Goal: Task Accomplishment & Management: Manage account settings

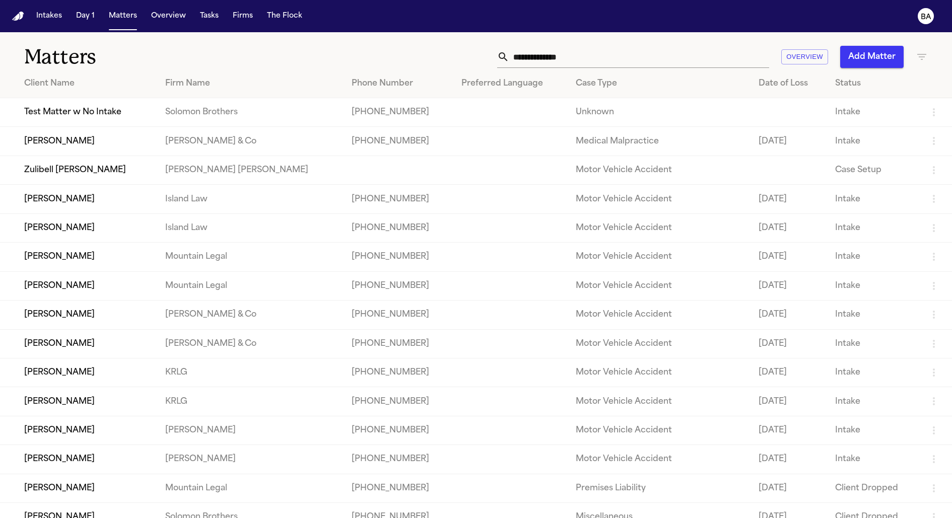
click at [575, 53] on input "text" at bounding box center [639, 57] width 260 height 22
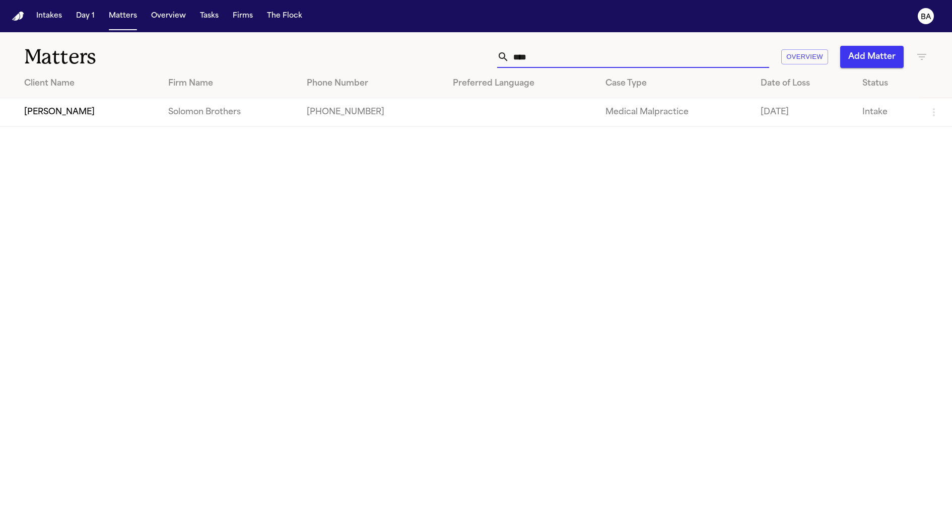
type input "****"
click at [58, 119] on td "Alex Gomez" at bounding box center [80, 112] width 160 height 29
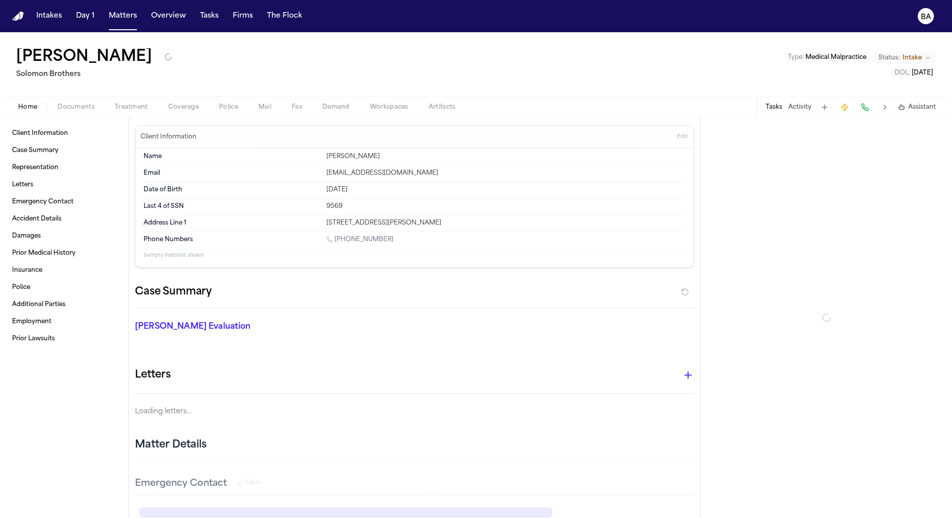
click at [180, 100] on div "Home Documents Treatment Coverage Police Mail Fax Demand Workspaces Artifacts T…" at bounding box center [476, 107] width 952 height 20
click at [180, 104] on span "Coverage" at bounding box center [183, 107] width 31 height 8
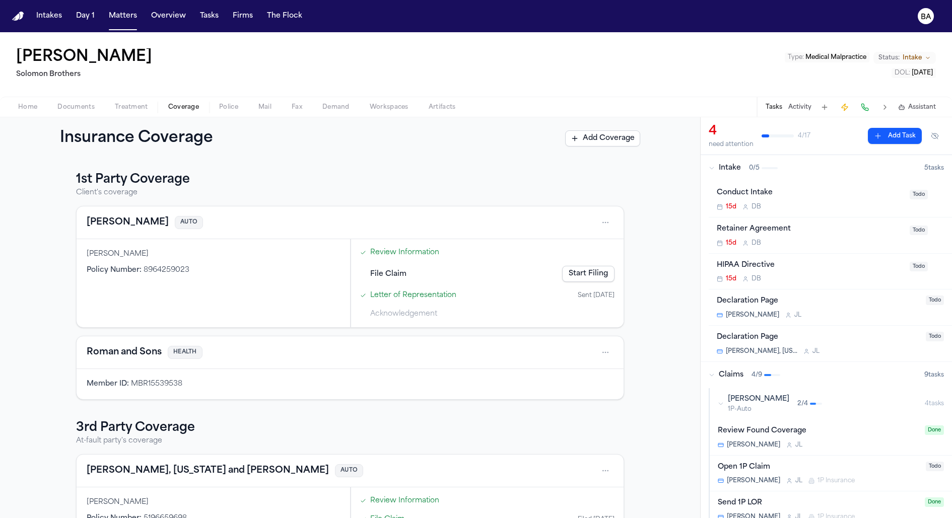
click at [589, 269] on link "Start Filing" at bounding box center [588, 274] width 52 height 16
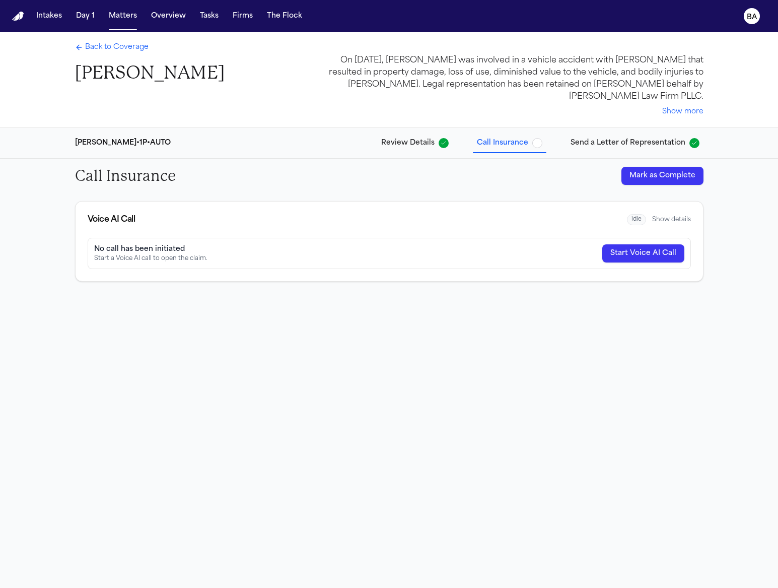
click at [643, 253] on button "Start Voice AI Call" at bounding box center [643, 253] width 82 height 18
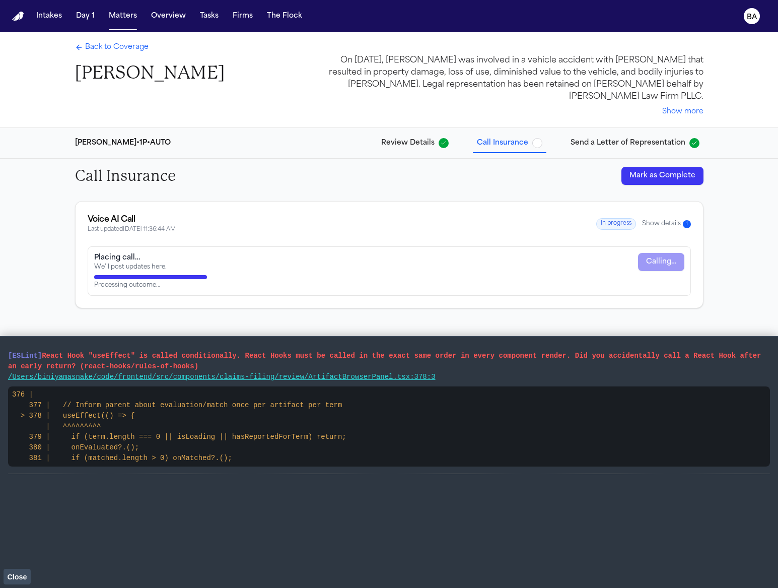
click at [106, 43] on span "Back to Coverage" at bounding box center [116, 47] width 63 height 10
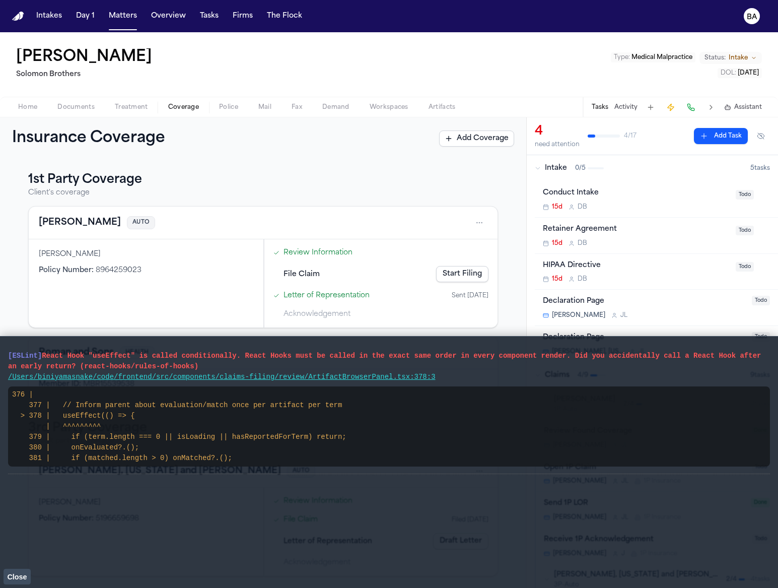
click at [16, 518] on span "Close" at bounding box center [17, 577] width 20 height 8
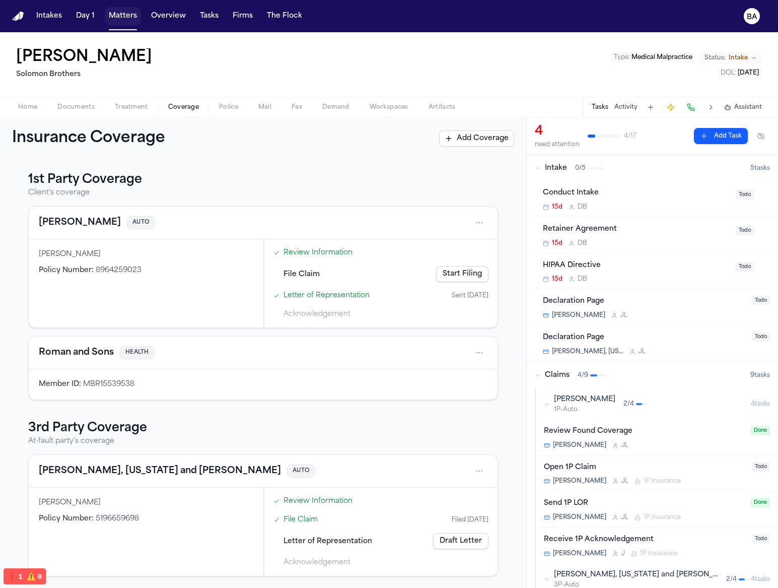
click at [129, 19] on button "Matters" at bounding box center [123, 16] width 36 height 18
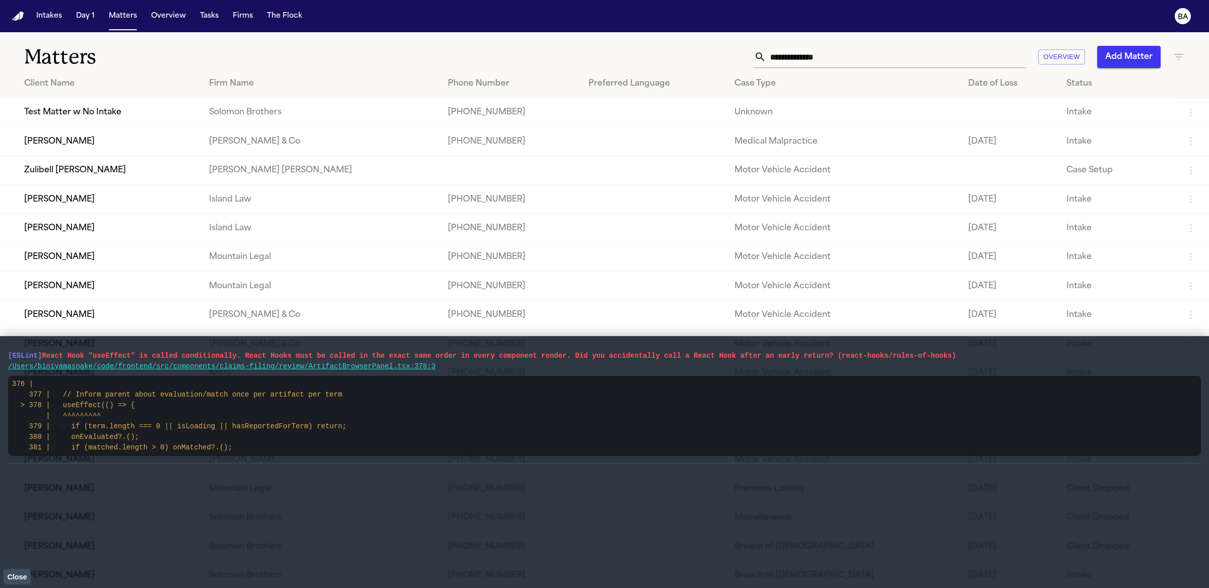
click at [70, 175] on td "Zulibell Carbonel" at bounding box center [100, 170] width 201 height 29
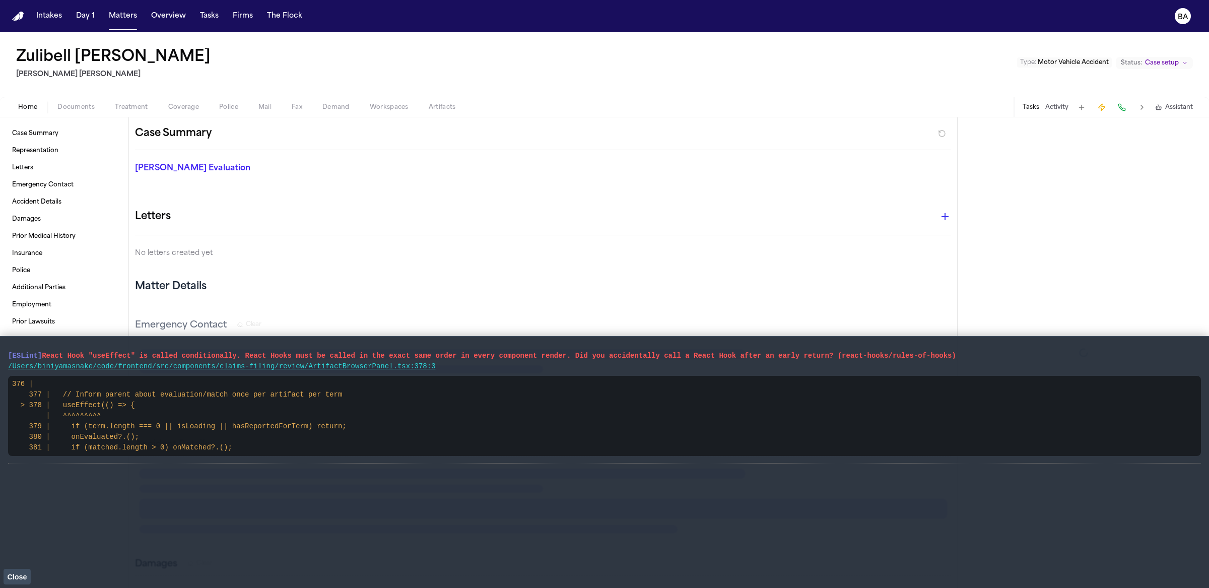
click at [194, 103] on span "Coverage" at bounding box center [183, 107] width 31 height 8
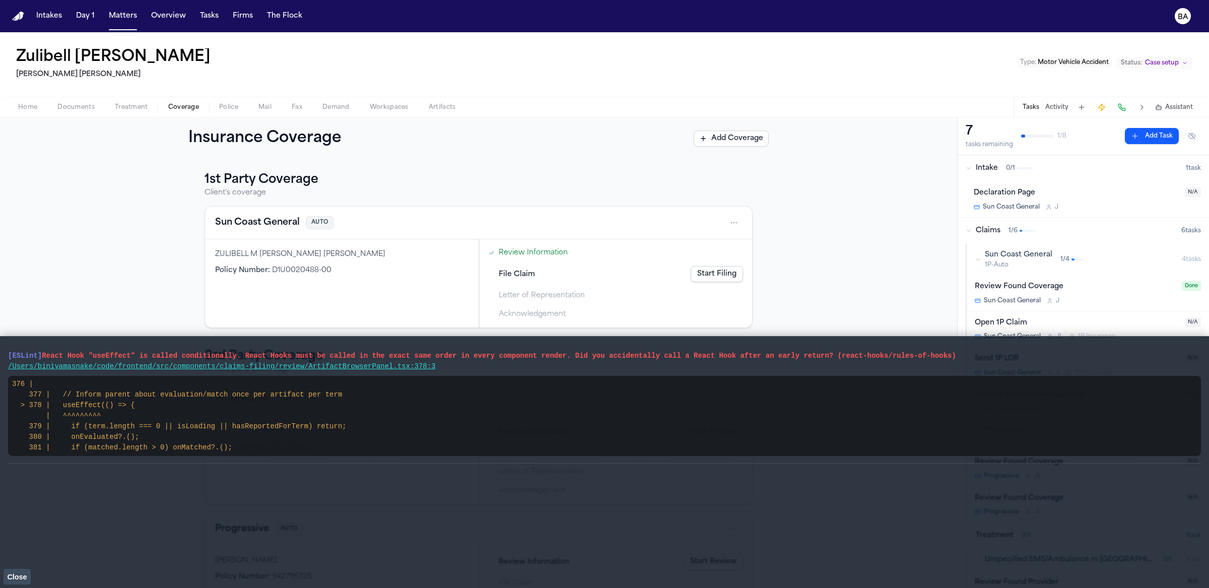
click at [19, 574] on span "Close" at bounding box center [17, 577] width 20 height 8
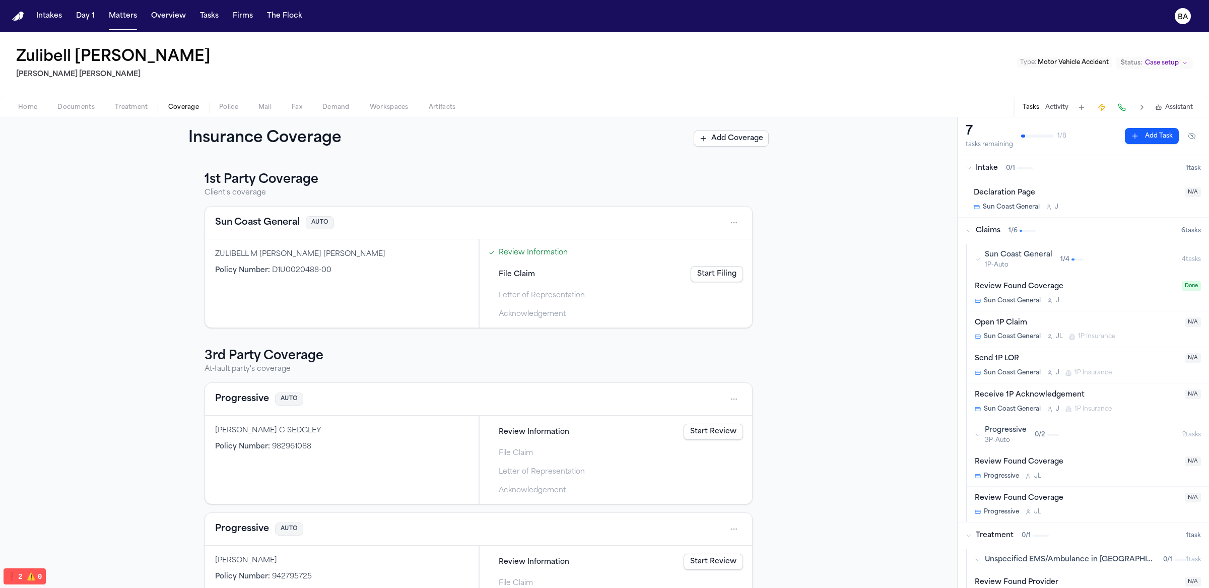
click at [299, 279] on div "ZULIBELL M CARBONELL PRIETO Policy Number : D1U0020488-00" at bounding box center [342, 283] width 274 height 88
click at [519, 254] on link "Review Information" at bounding box center [533, 252] width 69 height 11
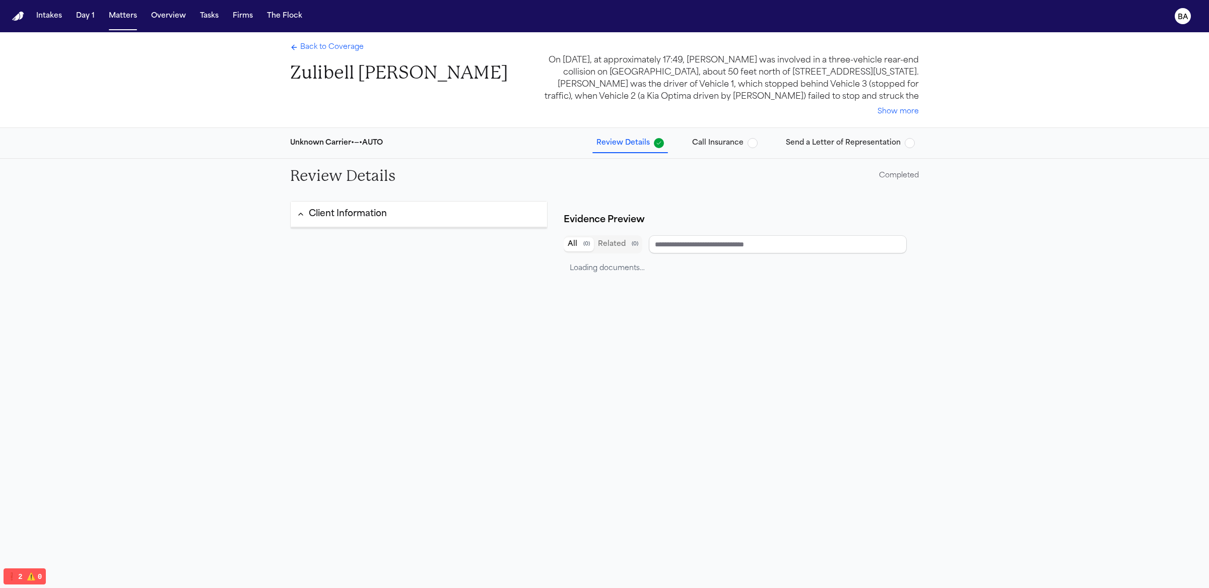
click at [320, 50] on span "Back to Coverage" at bounding box center [331, 47] width 63 height 10
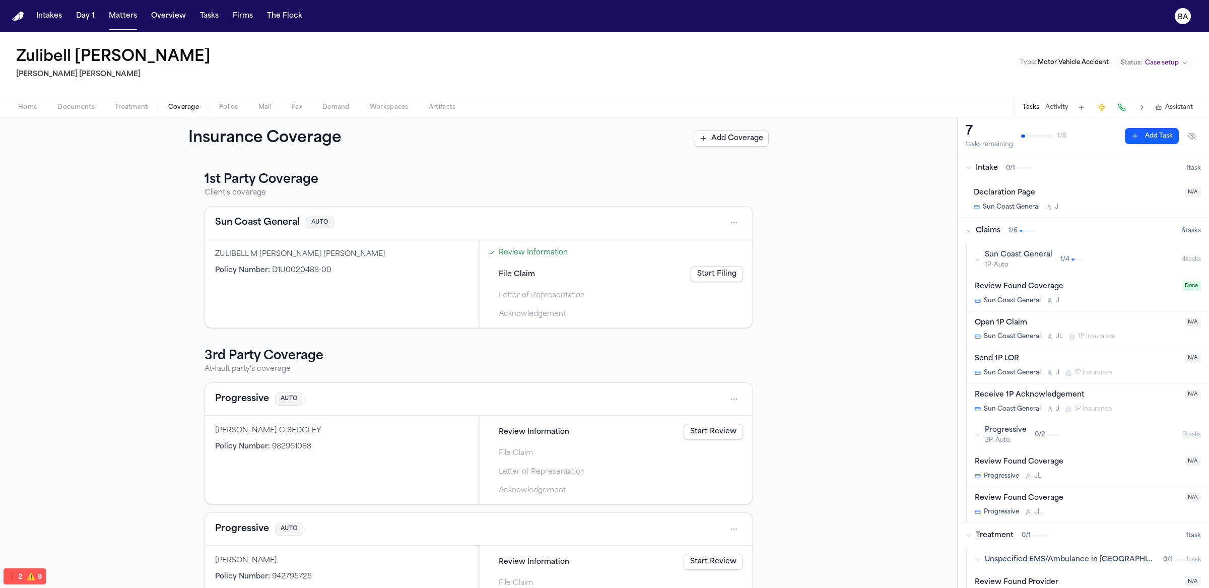
click at [502, 275] on span "File Claim" at bounding box center [517, 274] width 36 height 11
click at [248, 224] on h4 "Sun Coast General" at bounding box center [257, 223] width 85 height 14
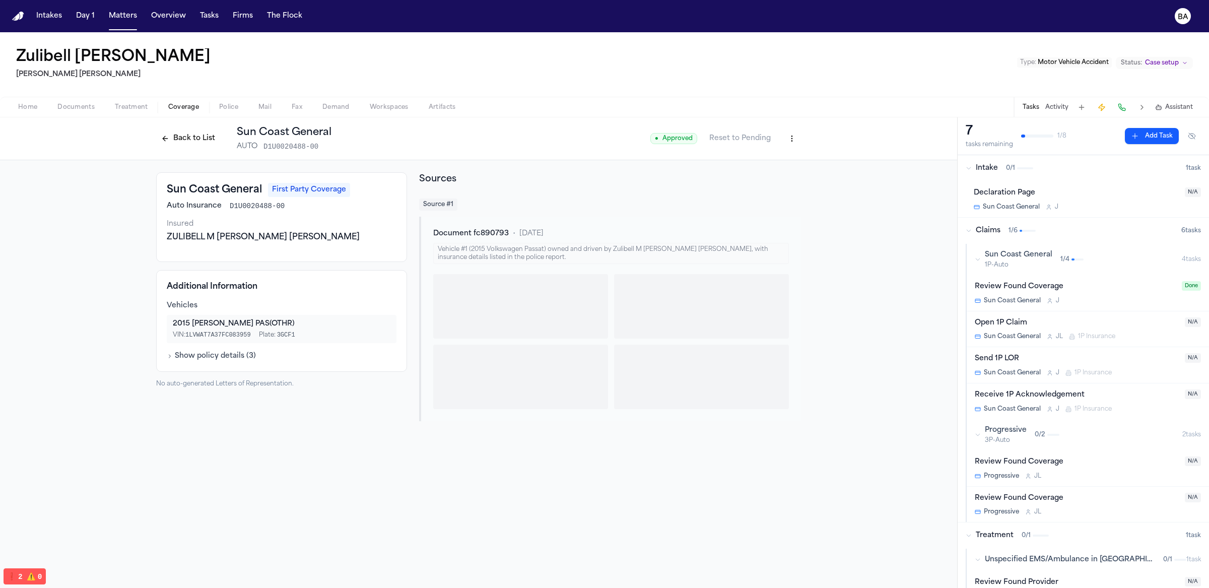
click at [193, 138] on button "Back to List" at bounding box center [188, 138] width 64 height 16
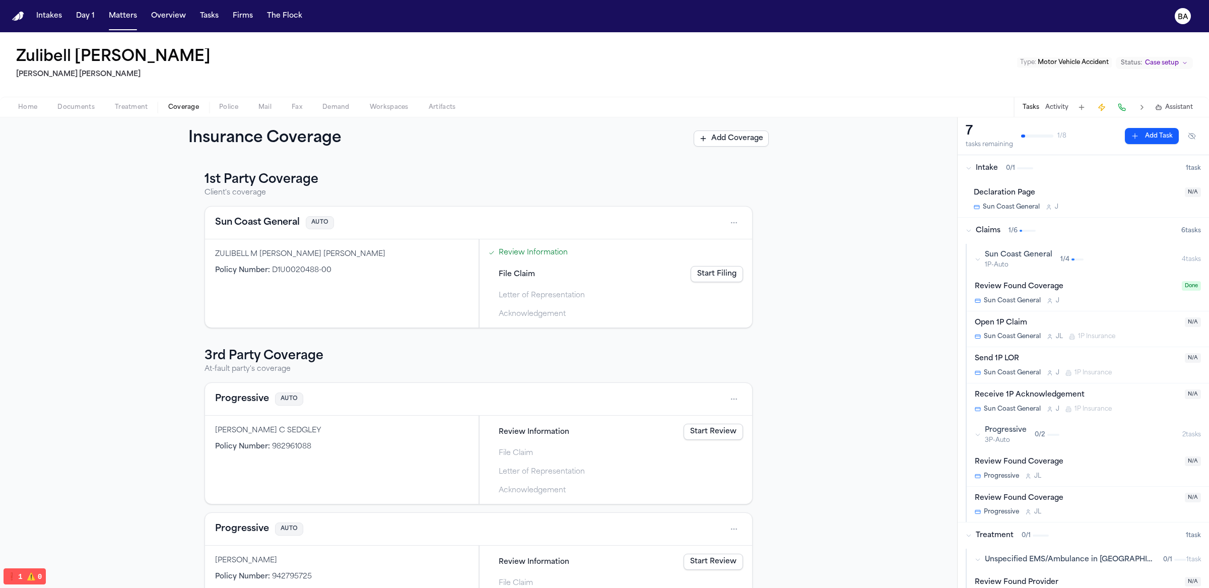
click at [518, 252] on link "Review Information" at bounding box center [533, 252] width 69 height 11
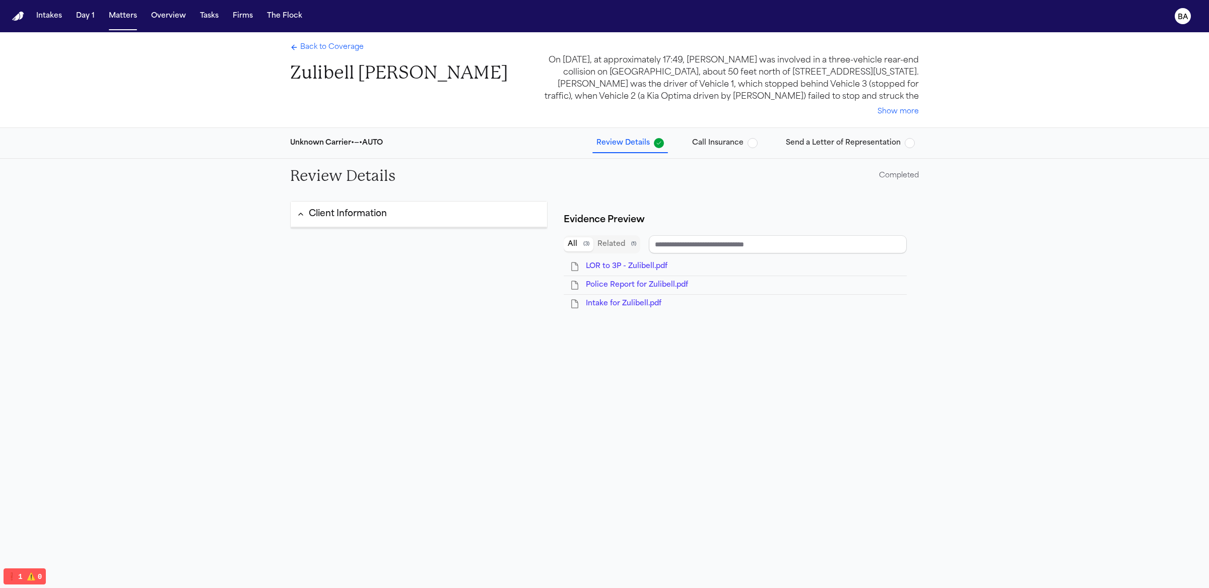
click at [460, 217] on button "Client Information" at bounding box center [419, 214] width 256 height 25
click at [429, 221] on button "Client Information" at bounding box center [419, 215] width 256 height 26
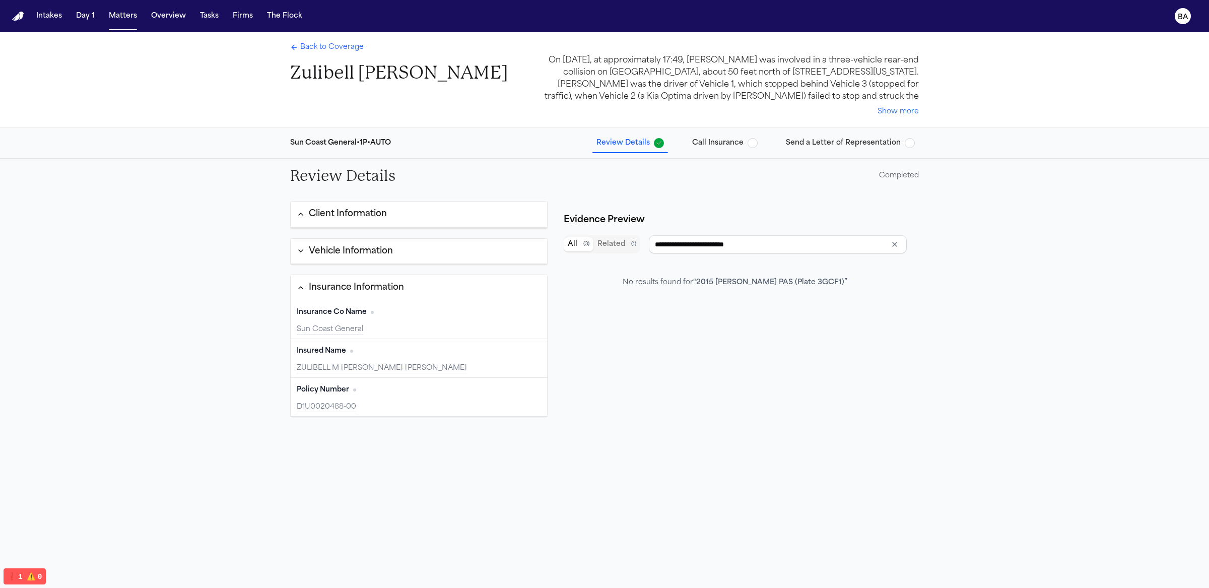
click at [704, 280] on div "No results found for “ 2015 VOLK PAS (Plate 3GCF1) ”" at bounding box center [735, 283] width 225 height 10
click at [686, 309] on div "**********" at bounding box center [737, 462] width 347 height 463
click at [361, 253] on div "Vehicle Information" at bounding box center [351, 251] width 84 height 13
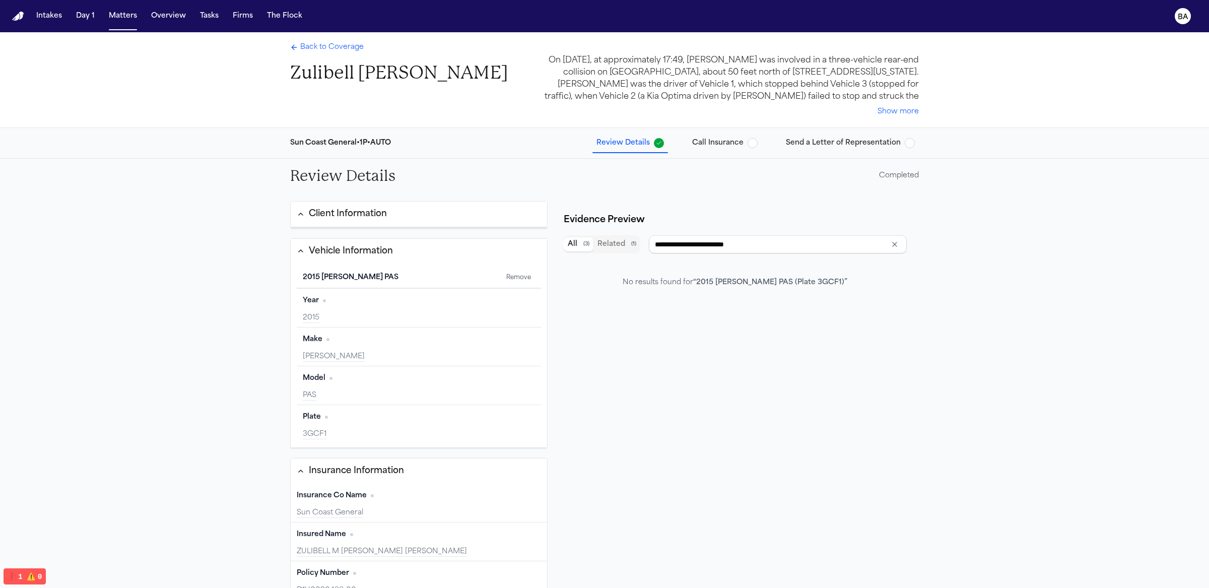
click at [358, 220] on button "Client Information" at bounding box center [419, 214] width 256 height 25
click at [353, 218] on div "Client Information" at bounding box center [348, 214] width 78 height 13
click at [692, 261] on input "****" at bounding box center [778, 254] width 258 height 18
type input "*****"
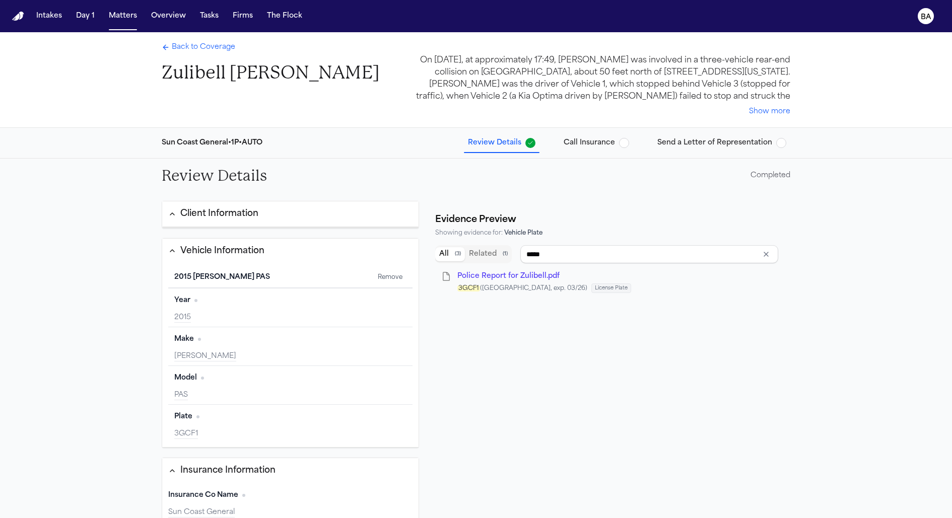
click at [205, 53] on div "Back to Coverage Zulibell Carbonel" at bounding box center [271, 63] width 218 height 42
click at [202, 52] on span "Back to Coverage" at bounding box center [203, 47] width 63 height 10
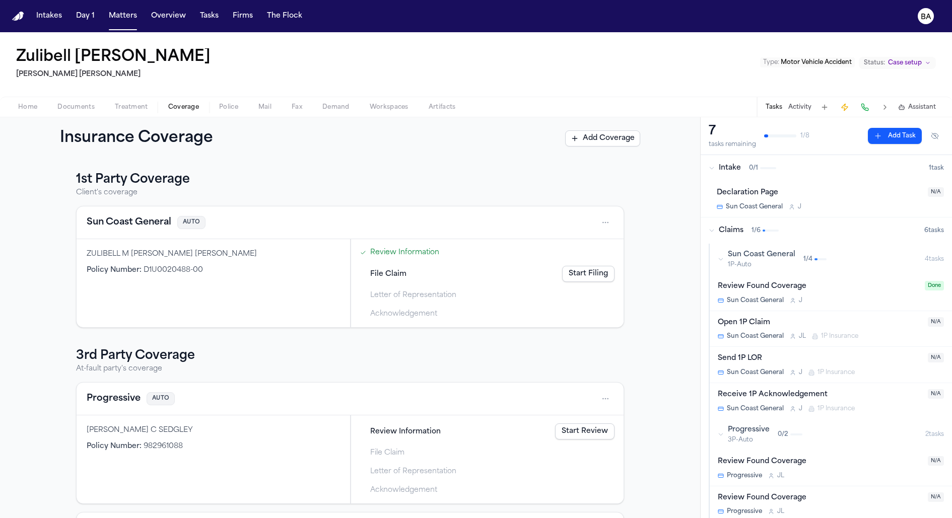
click at [590, 272] on link "Start Filing" at bounding box center [588, 274] width 52 height 16
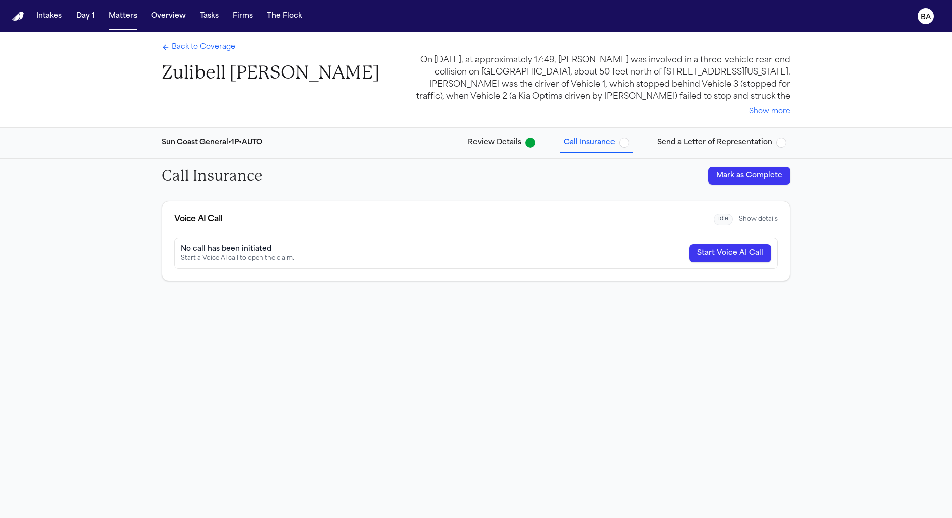
click at [722, 180] on button "Mark as Complete" at bounding box center [749, 176] width 82 height 18
click at [712, 143] on span "Send a Letter of Representation" at bounding box center [714, 143] width 115 height 10
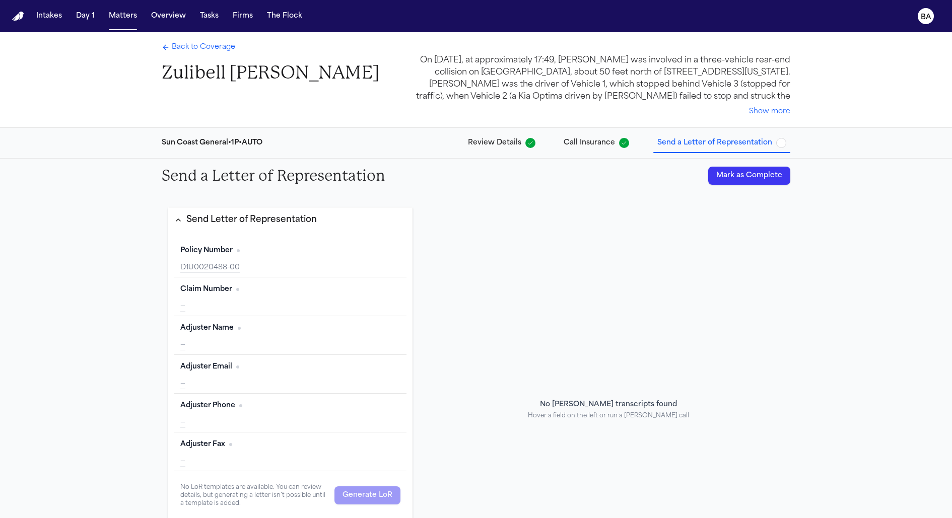
click at [723, 174] on button "Mark as Complete" at bounding box center [749, 176] width 82 height 18
click at [209, 49] on span "Back to Coverage" at bounding box center [203, 47] width 63 height 10
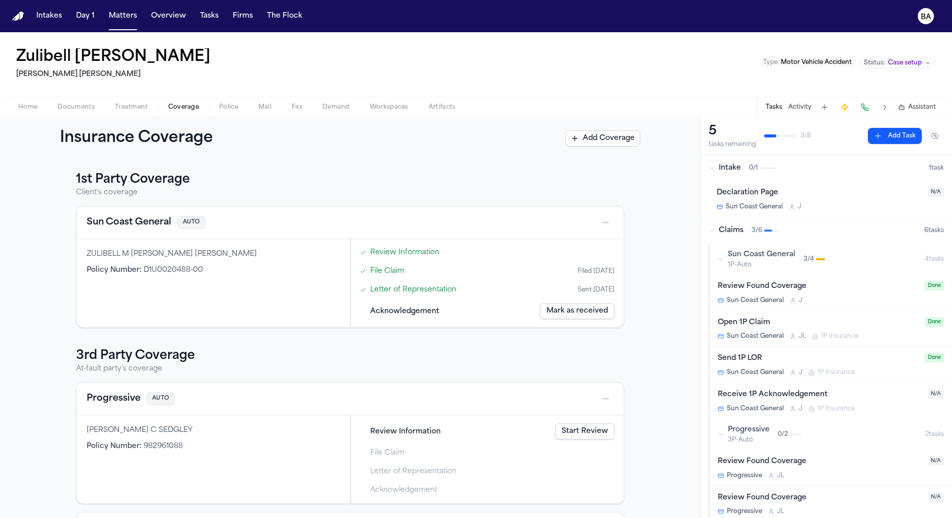
click at [596, 315] on button "Mark as received" at bounding box center [577, 311] width 75 height 16
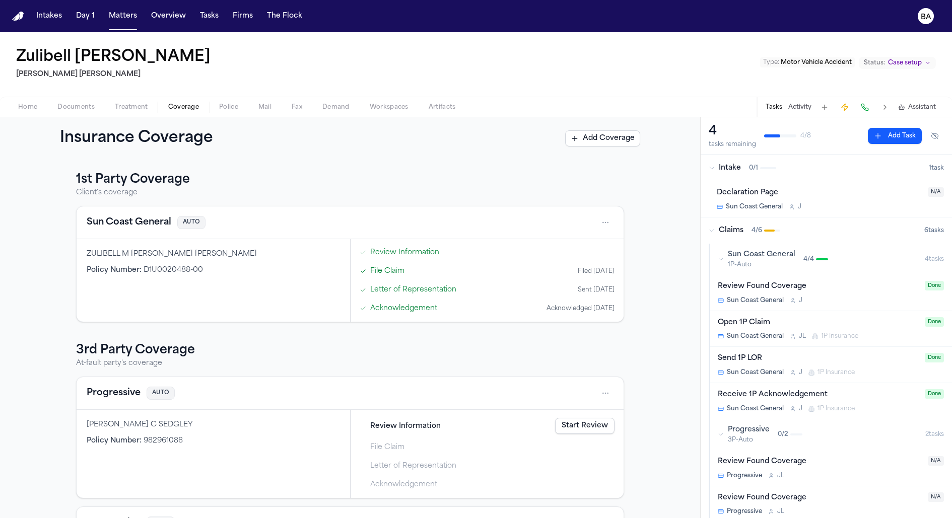
click at [606, 222] on html "Intakes Day 1 Matters Overview Tasks Firms The Flock BA Zulibell Carbonel Steel…" at bounding box center [476, 259] width 952 height 518
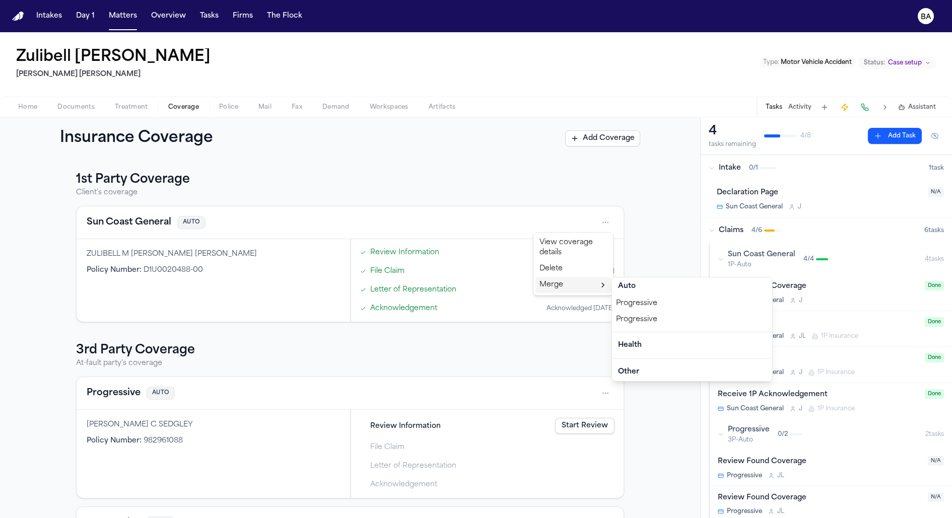
click at [575, 332] on html "Intakes Day 1 Matters Overview Tasks Firms The Flock BA Zulibell Carbonel Steel…" at bounding box center [476, 259] width 952 height 518
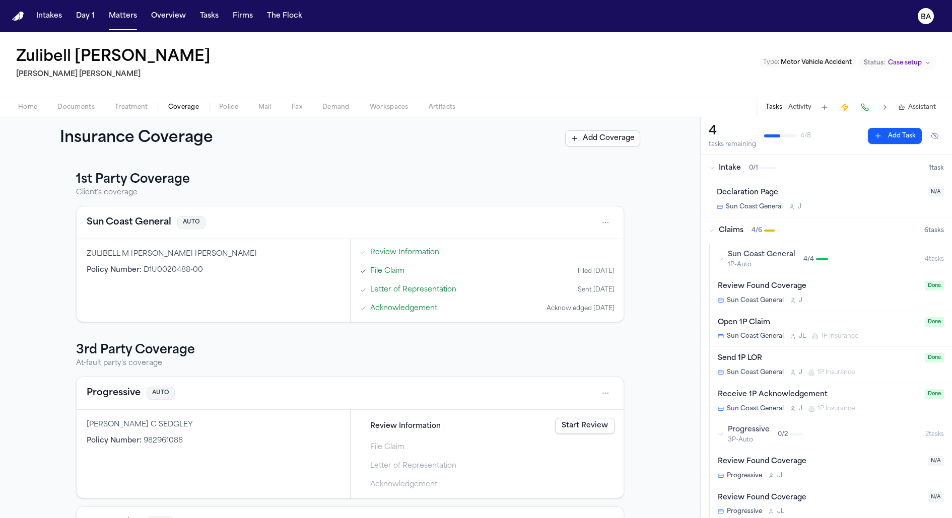
scroll to position [120, 0]
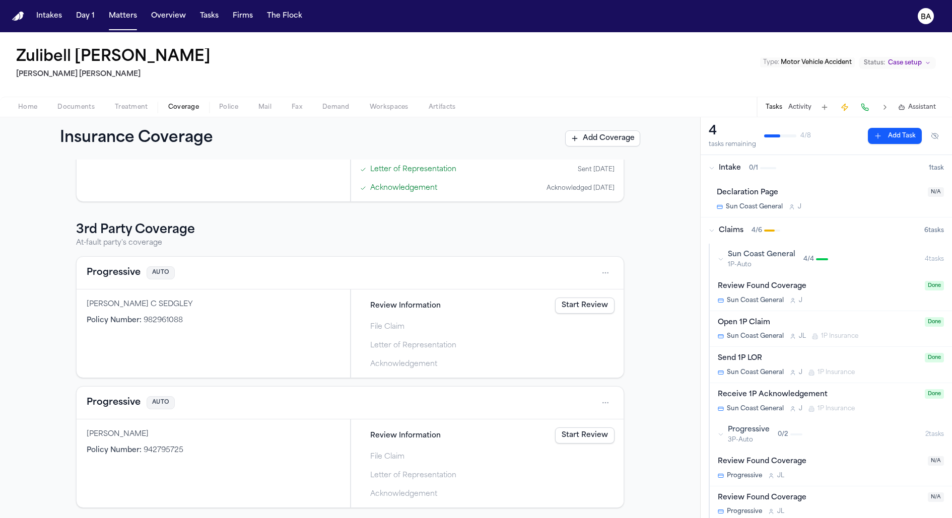
click at [605, 275] on html "Intakes Day 1 Matters Overview Tasks Firms The Flock BA Zulibell Carbonel Steel…" at bounding box center [476, 259] width 952 height 518
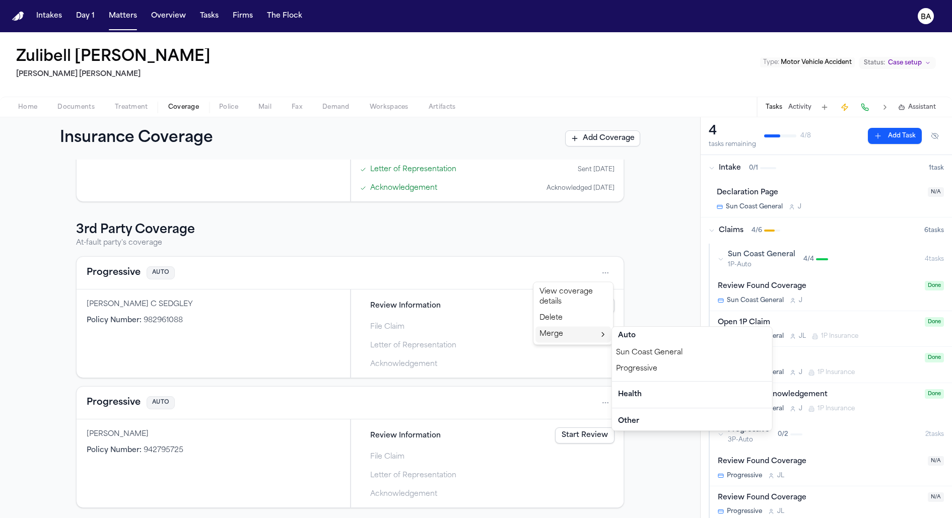
click at [629, 366] on div "Progressive" at bounding box center [692, 369] width 160 height 16
